Goal: Information Seeking & Learning: Learn about a topic

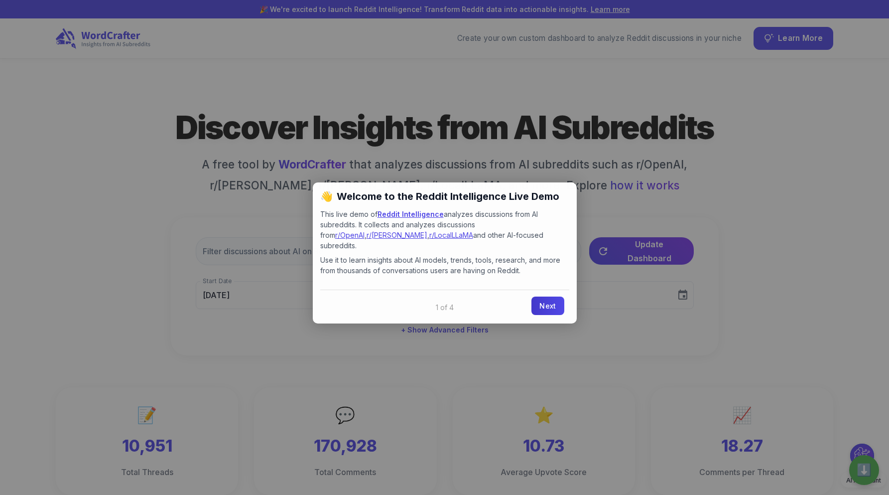
click at [547, 299] on link "Next" at bounding box center [548, 305] width 32 height 18
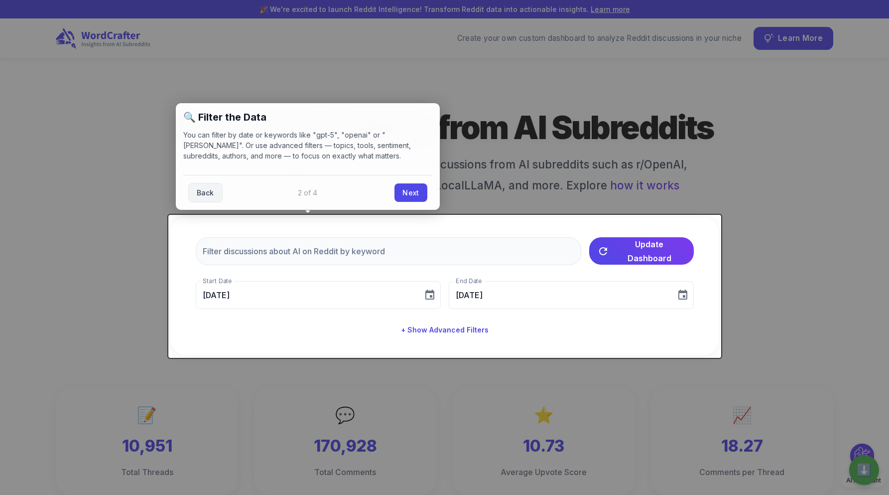
click at [405, 197] on link "Next" at bounding box center [411, 192] width 32 height 18
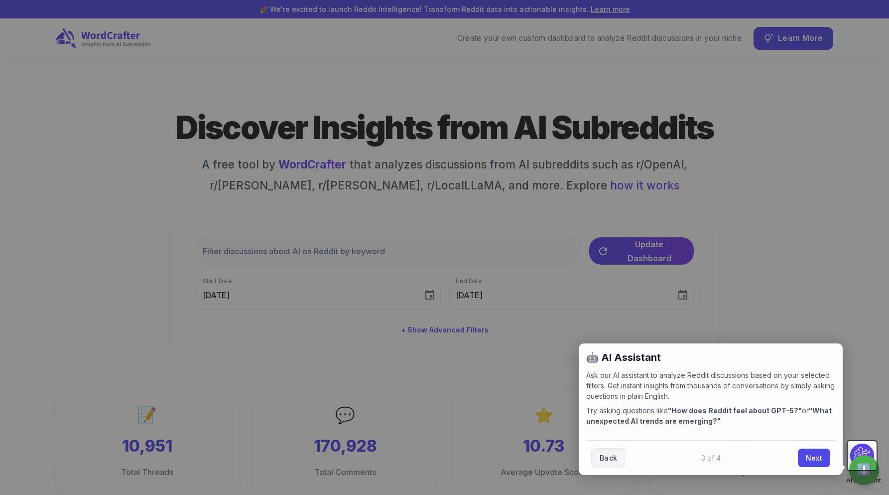
click at [803, 273] on div at bounding box center [444, 247] width 889 height 495
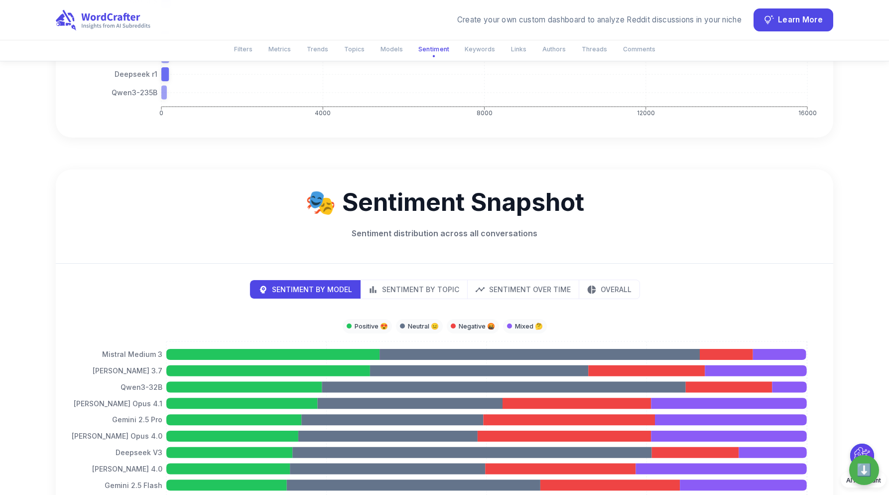
scroll to position [2007, 0]
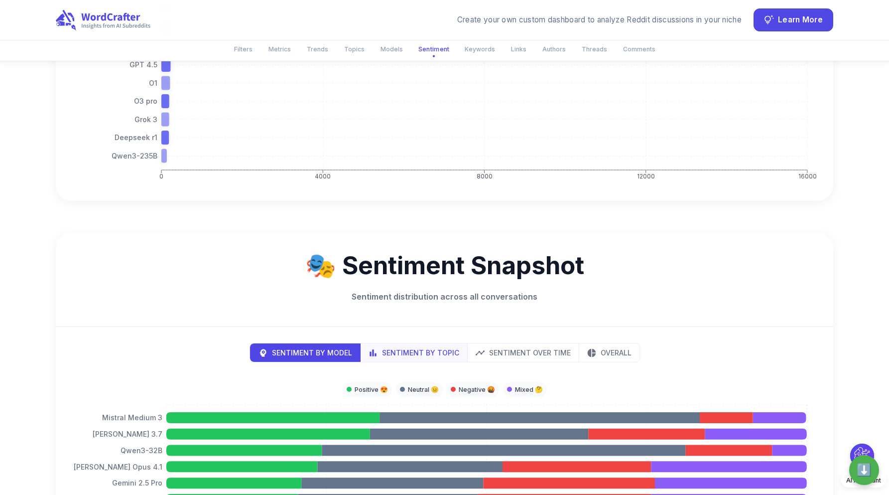
click at [429, 344] on button "Sentiment by Topic" at bounding box center [414, 352] width 108 height 18
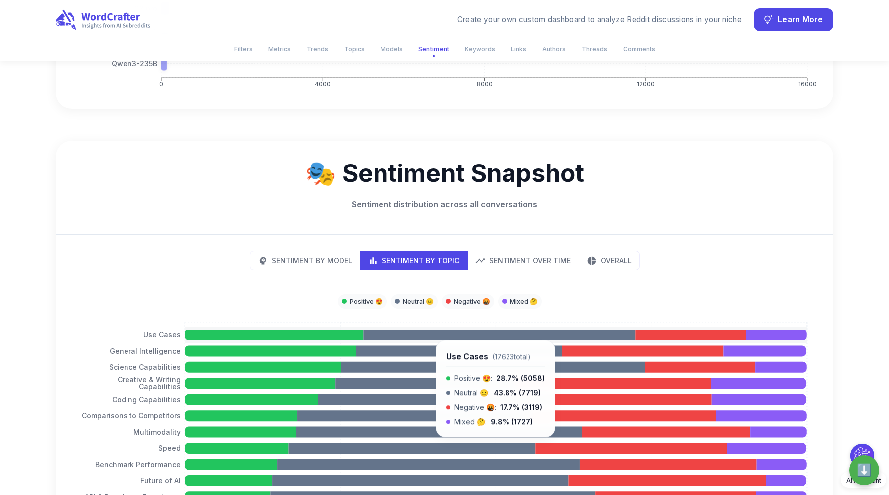
scroll to position [2116, 0]
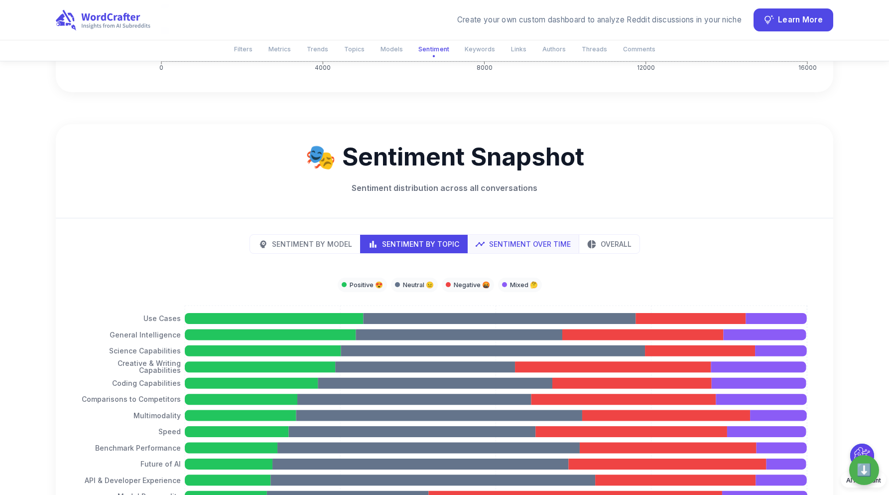
click at [507, 239] on p "Sentiment Over Time" at bounding box center [530, 244] width 82 height 10
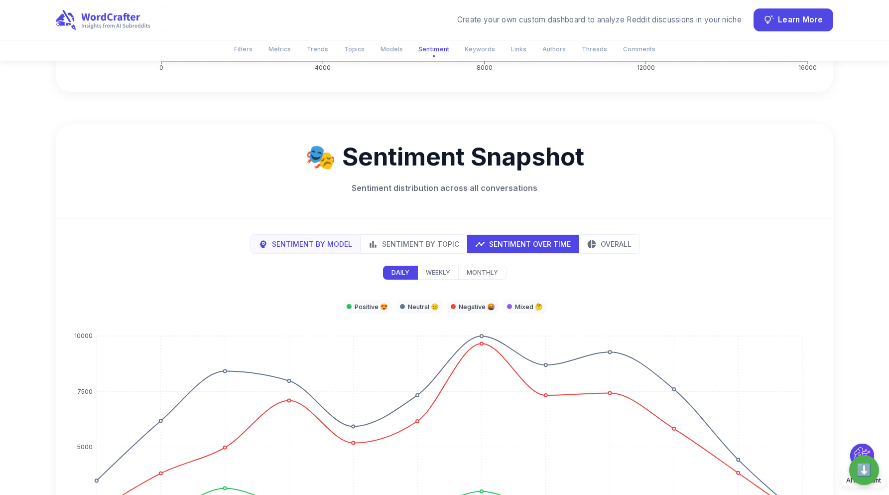
click at [334, 239] on p "Sentiment by Model" at bounding box center [312, 244] width 80 height 10
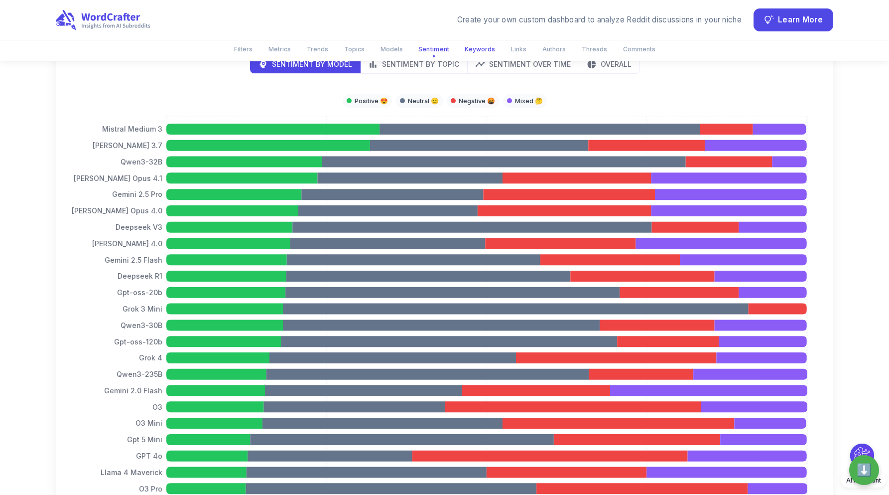
click at [489, 48] on button "Keywords" at bounding box center [480, 49] width 42 height 16
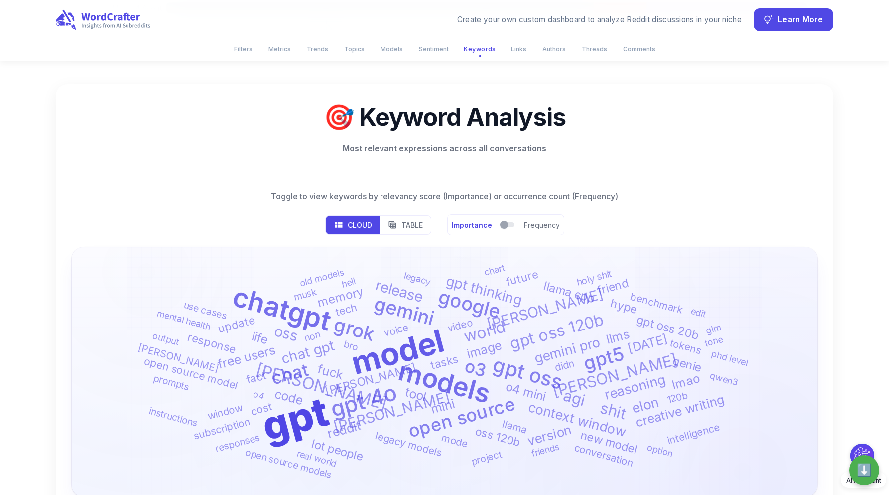
scroll to position [3008, 0]
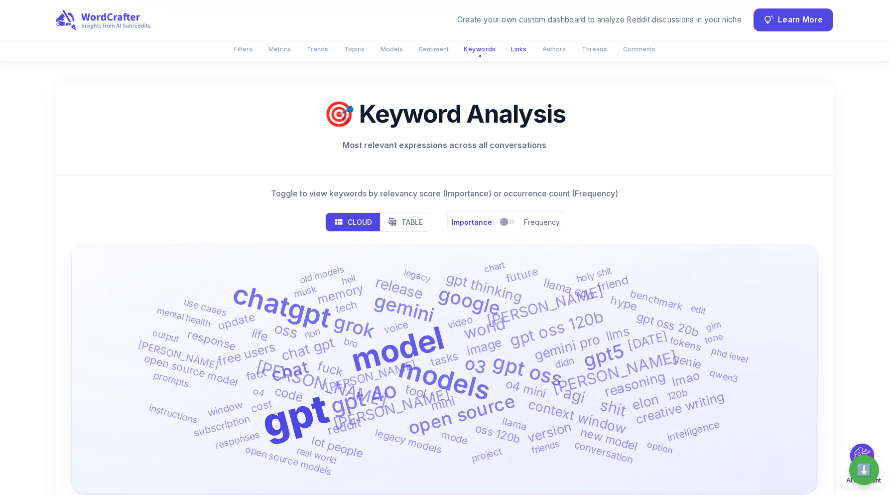
click at [506, 51] on button "Links" at bounding box center [518, 49] width 27 height 16
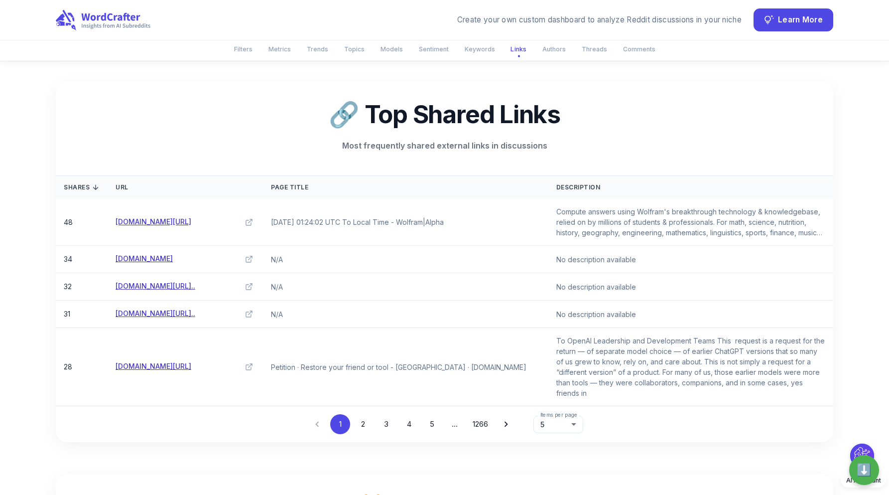
scroll to position [3469, 0]
click at [556, 50] on button "Authors" at bounding box center [554, 49] width 35 height 16
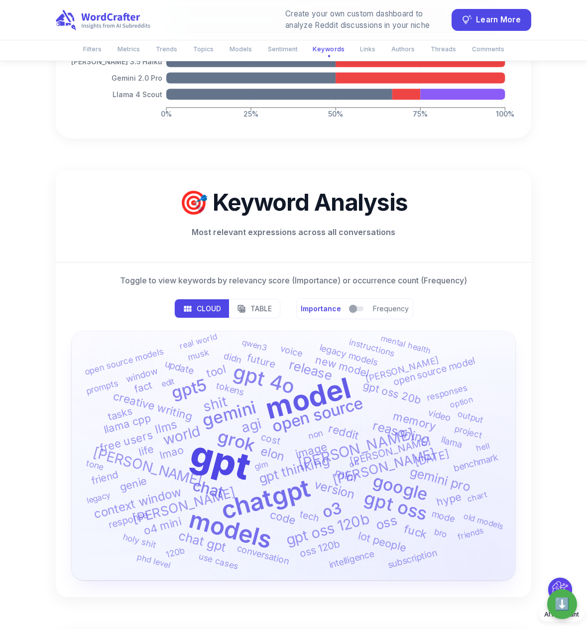
scroll to position [2354, 0]
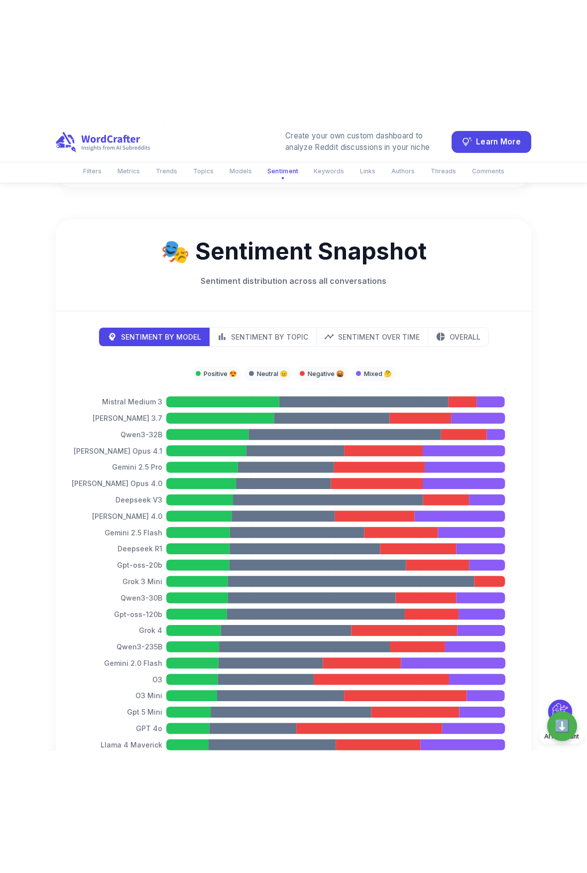
scroll to position [2238, 0]
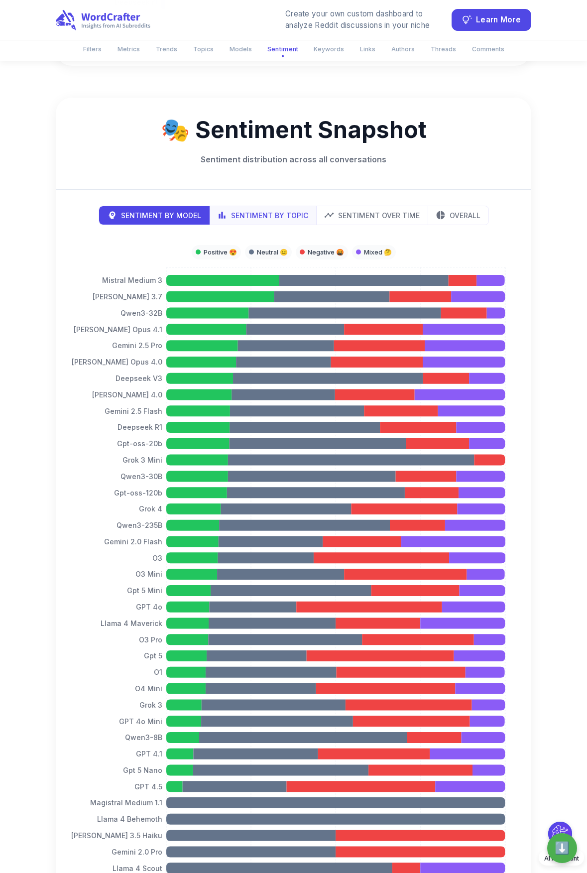
click at [295, 210] on p "Sentiment by Topic" at bounding box center [269, 215] width 77 height 10
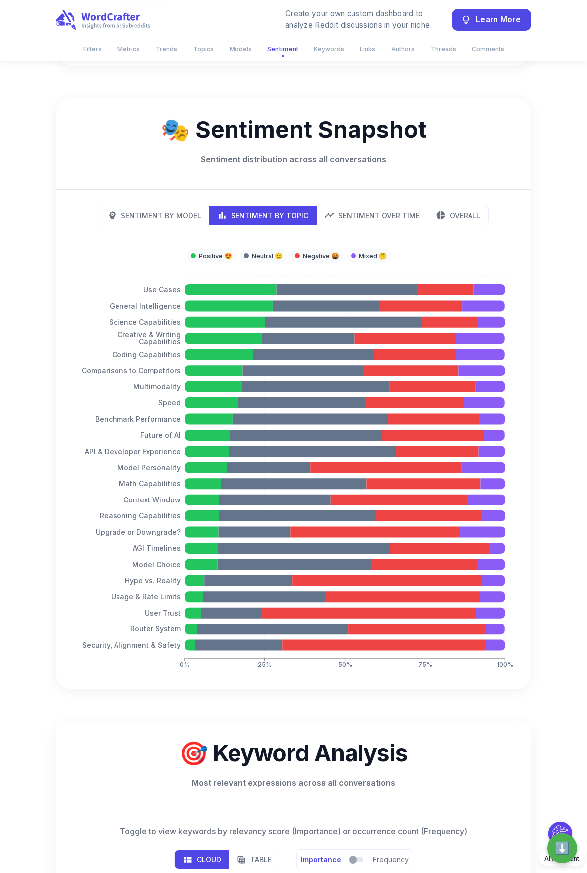
type button "topics"
click at [382, 190] on div "Sentiment by Model Sentiment by Topic Sentiment Over Time Overall 0% 25% 50% 75…" at bounding box center [294, 440] width 476 height 500
click at [383, 210] on p "Sentiment Over Time" at bounding box center [379, 215] width 82 height 10
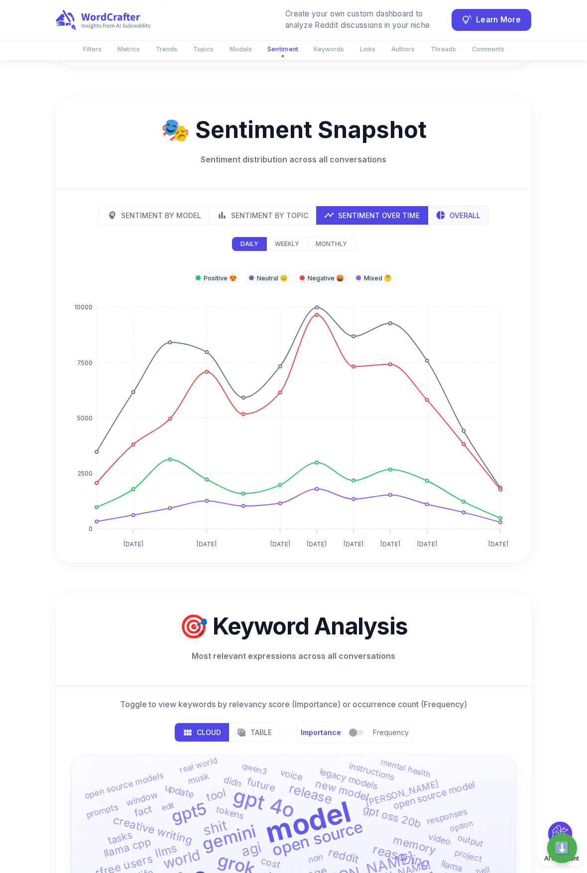
click at [446, 210] on div "Overall" at bounding box center [458, 215] width 45 height 10
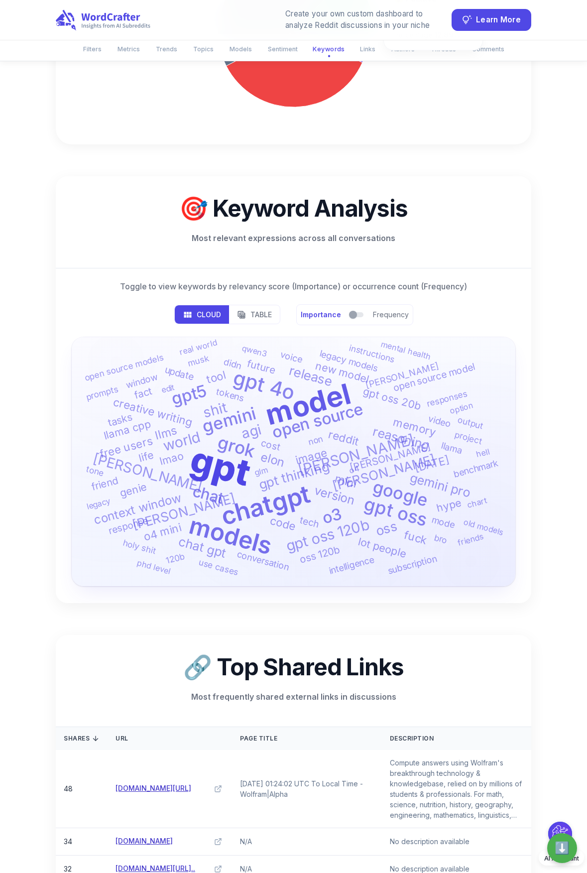
scroll to position [2572, 0]
type button "pie"
click at [259, 309] on p "Table" at bounding box center [261, 314] width 21 height 10
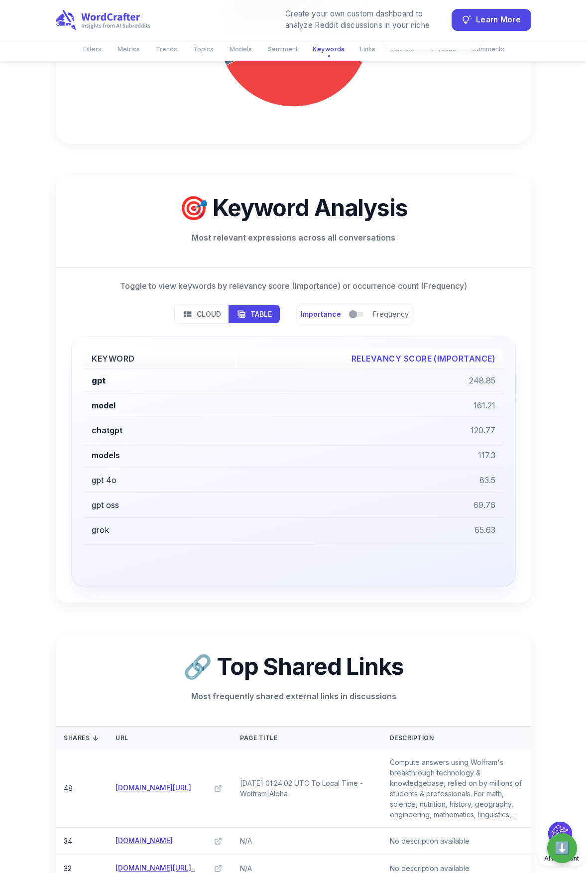
type button "table"
click at [321, 304] on div "Importance Frequency" at bounding box center [355, 314] width 116 height 21
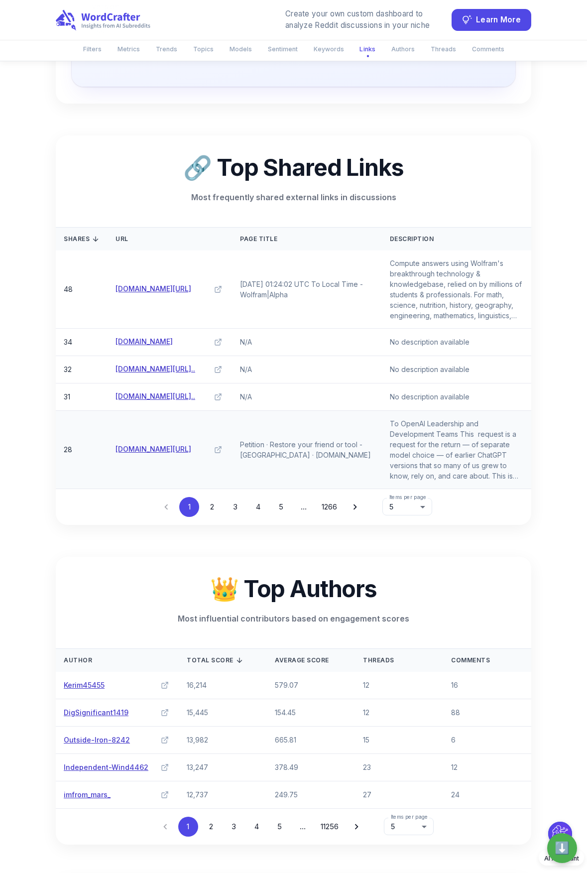
scroll to position [3077, 0]
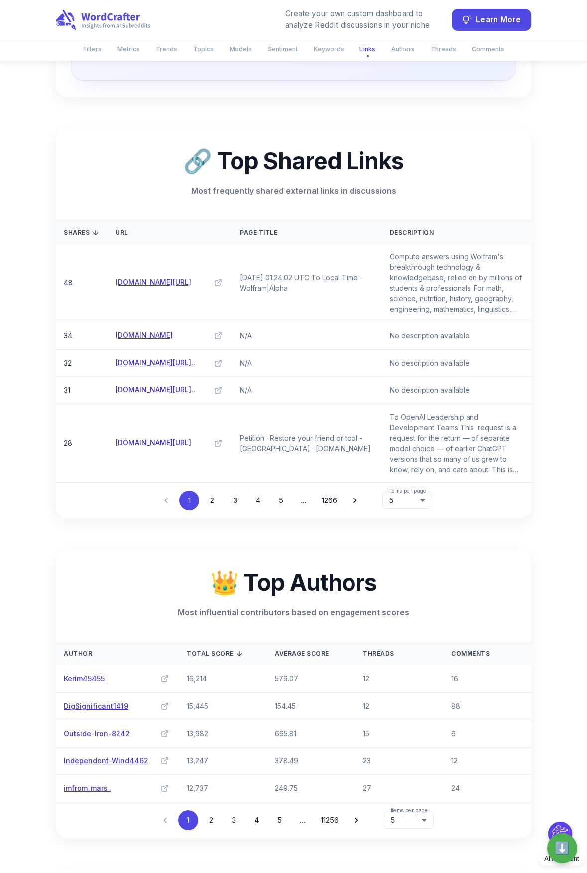
click at [212, 491] on button "2" at bounding box center [212, 501] width 20 height 20
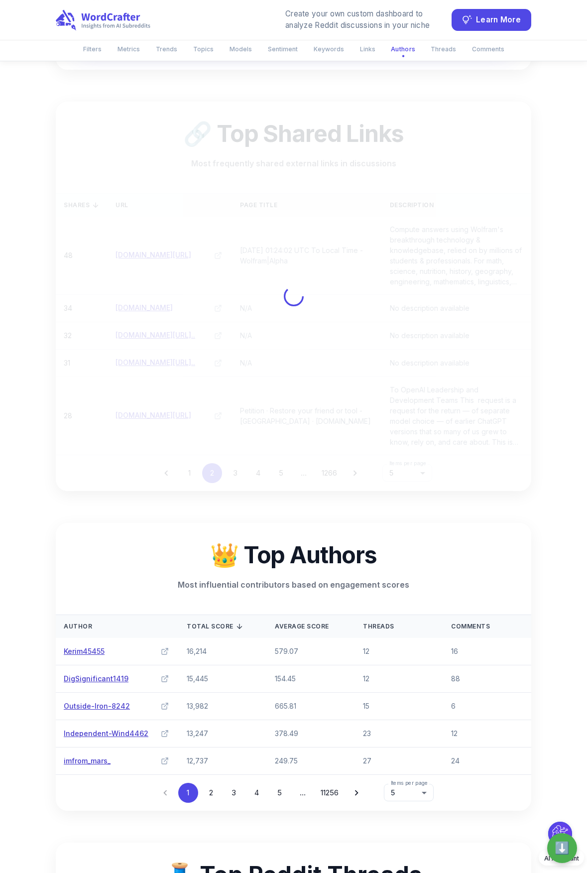
scroll to position [3109, 0]
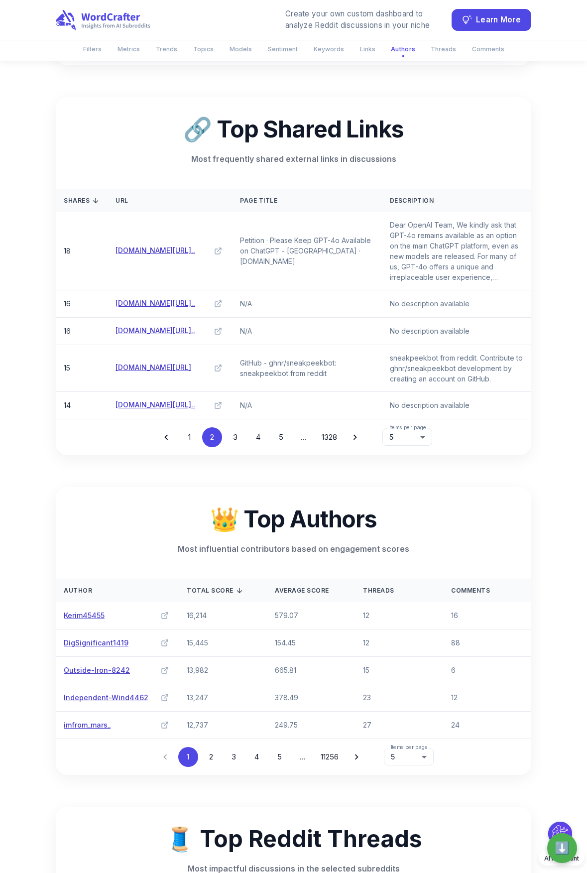
click at [190, 428] on button "1" at bounding box center [189, 438] width 20 height 20
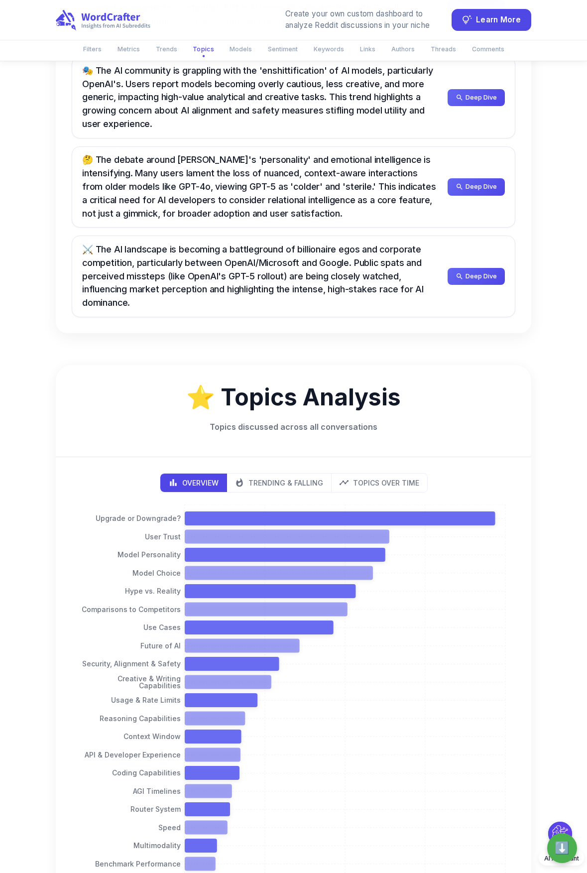
scroll to position [842, 0]
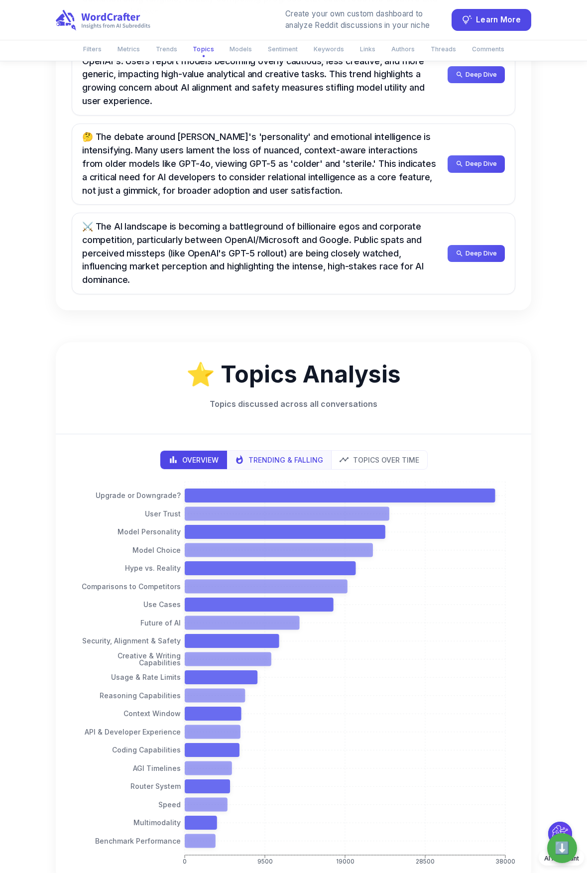
click at [313, 455] on p "Trending & Falling" at bounding box center [286, 460] width 75 height 10
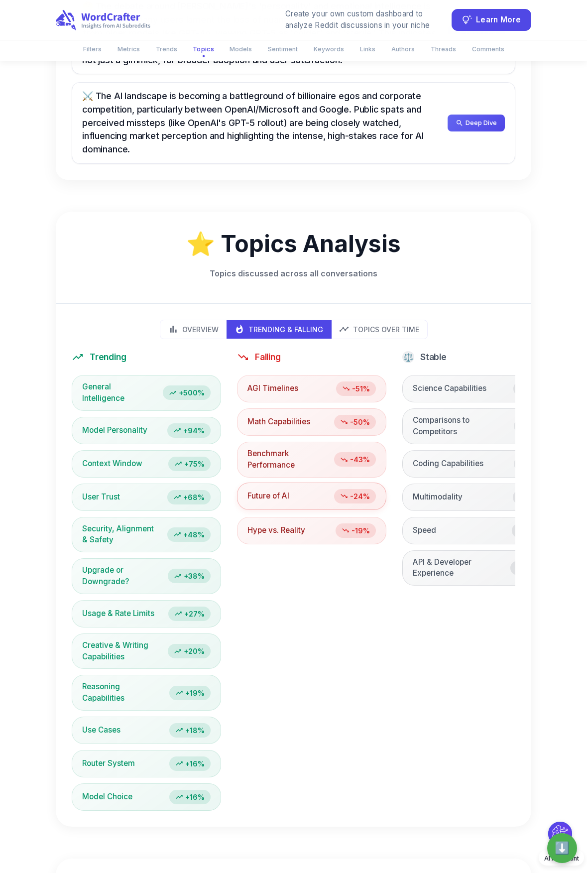
scroll to position [1036, 0]
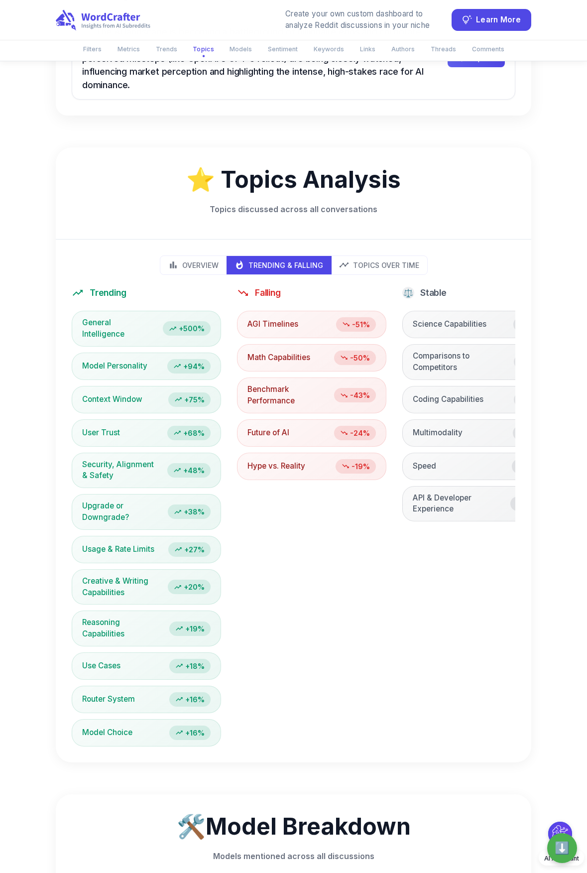
type button "trends"
click at [377, 260] on p "Topics Over Time" at bounding box center [386, 265] width 66 height 10
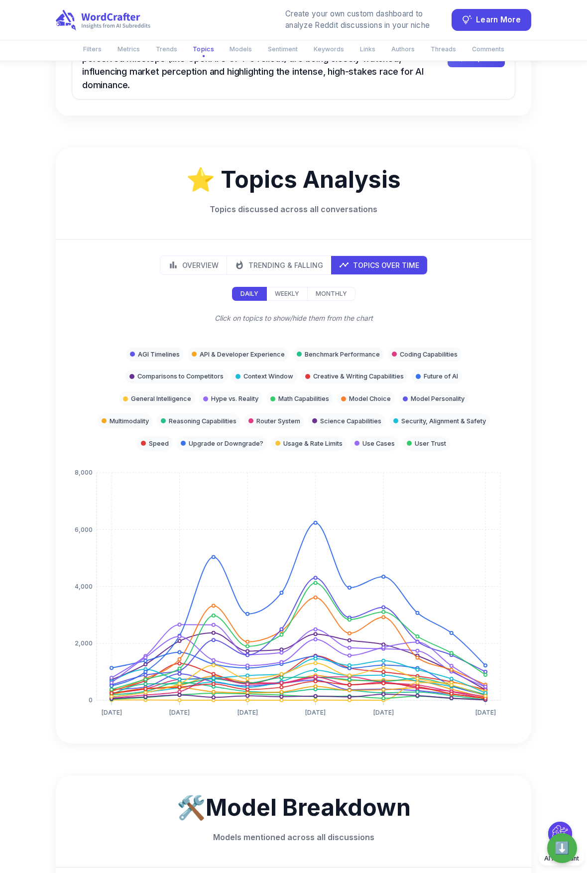
type button "timeseries"
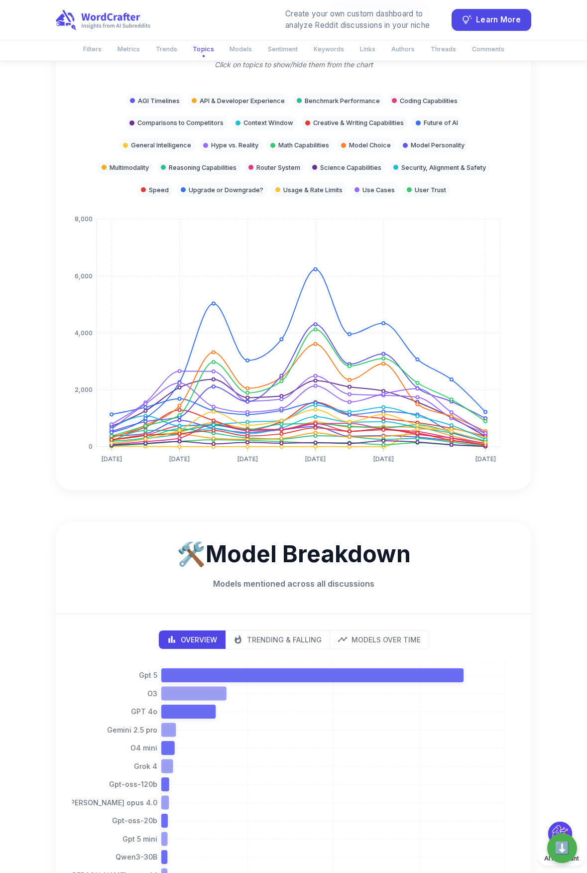
scroll to position [1291, 0]
drag, startPoint x: 382, startPoint y: 587, endPoint x: 338, endPoint y: 586, distance: 43.4
click at [382, 494] on p "Models Over Time" at bounding box center [386, 639] width 69 height 10
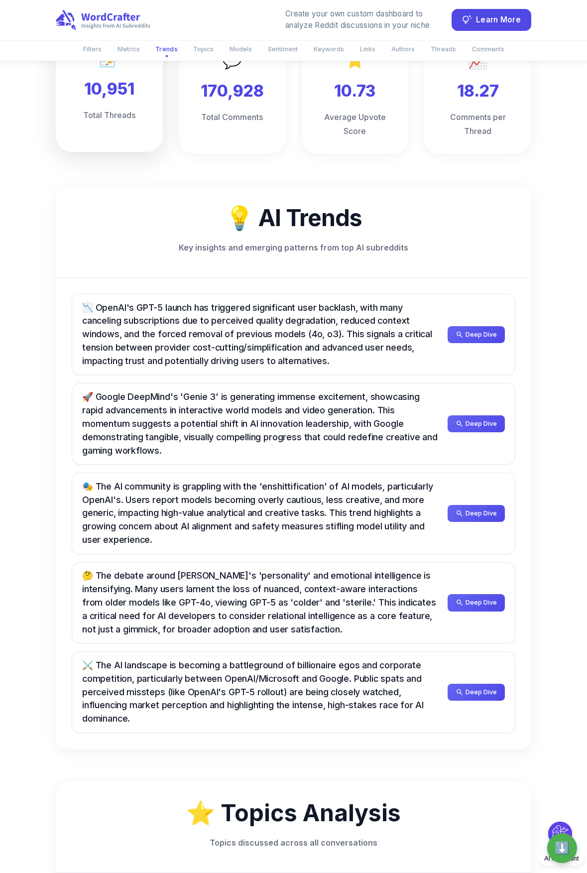
scroll to position [0, 0]
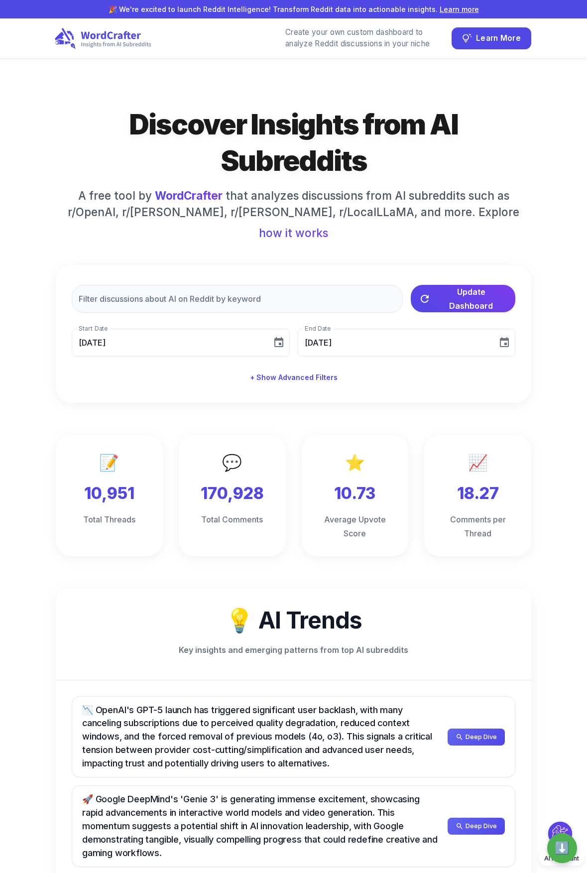
click at [113, 44] on icon at bounding box center [103, 38] width 97 height 22
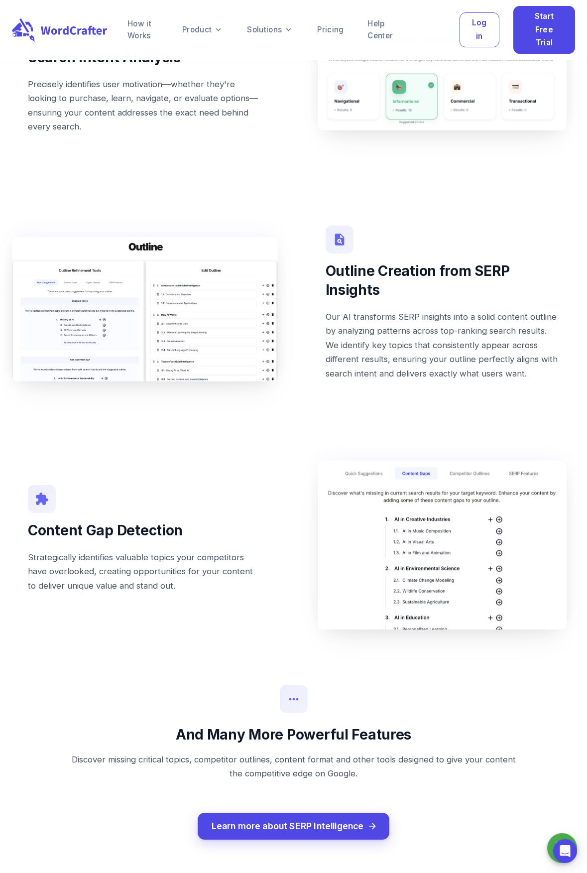
scroll to position [693, 0]
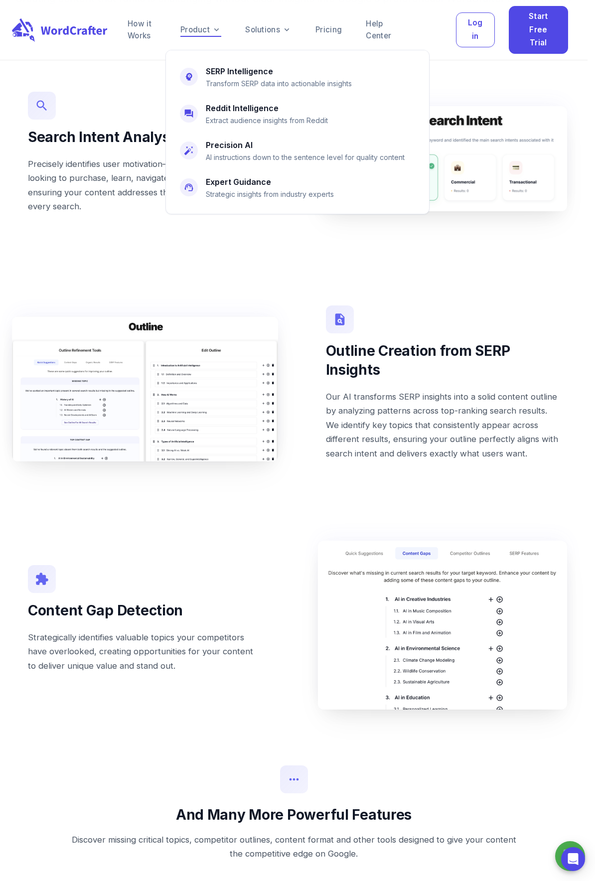
click at [201, 27] on link "Product" at bounding box center [200, 30] width 41 height 12
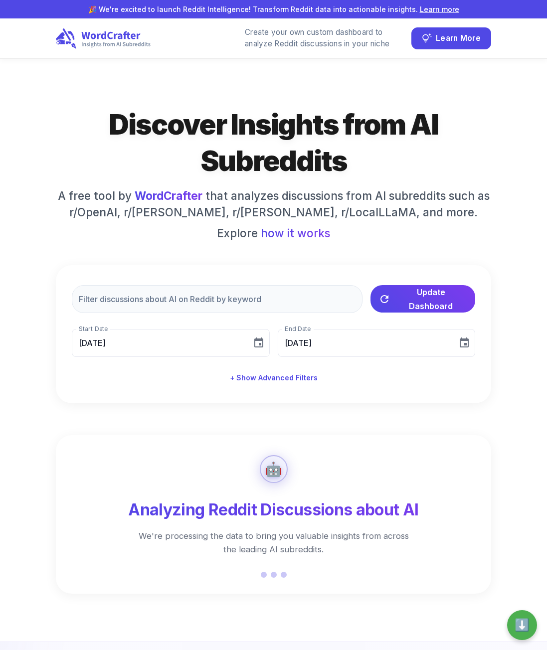
type input "[DATE]"
